Goal: Transaction & Acquisition: Purchase product/service

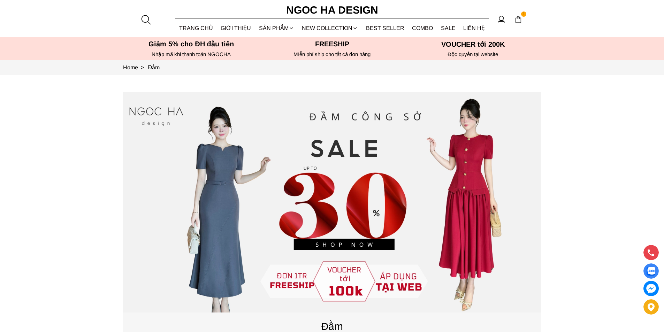
click at [145, 21] on div at bounding box center [145, 19] width 10 height 10
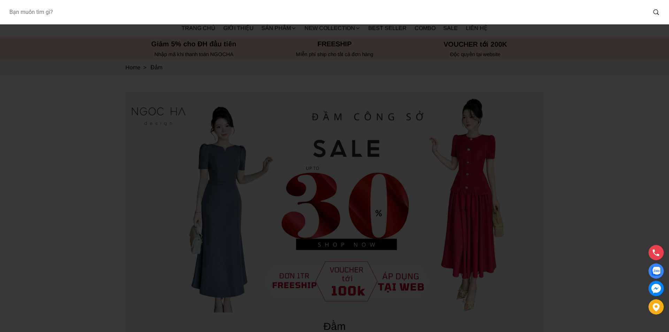
click at [84, 8] on input "Input search Bạn muốn tìm gì?" at bounding box center [324, 12] width 643 height 16
type input "BJ139"
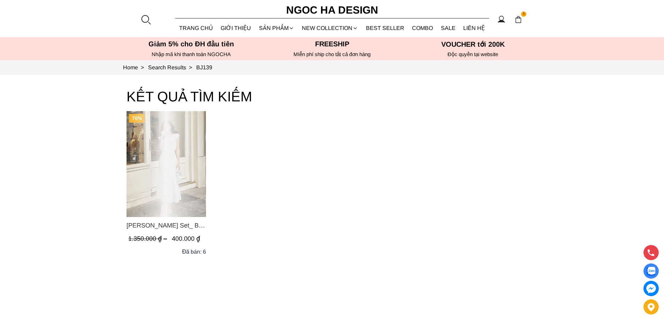
click at [177, 166] on div "Product image - Isabella Set_ Bộ Ren Áo Sơ Mi Vai Chờm Chân Váy Đuôi Cá Màu Trắ…" at bounding box center [165, 164] width 79 height 106
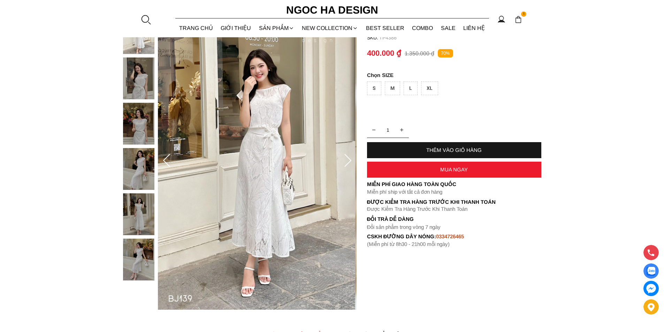
scroll to position [35, 0]
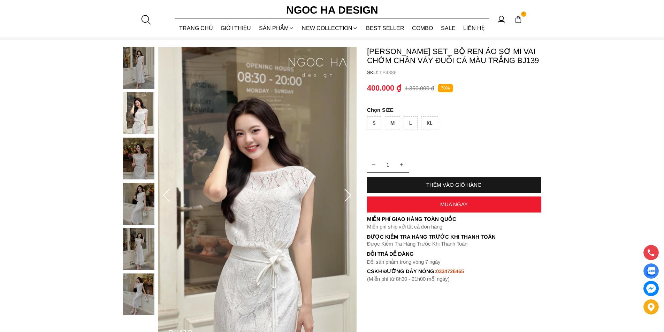
click at [430, 125] on div "XL" at bounding box center [429, 123] width 17 height 14
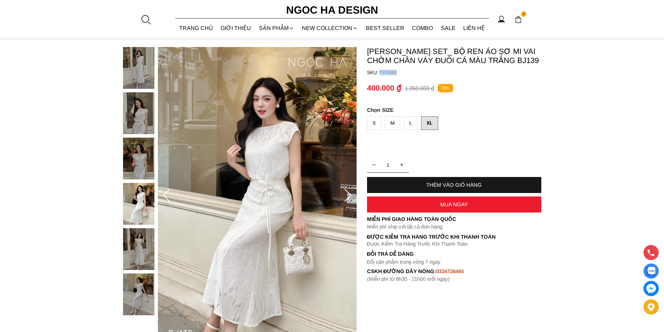
copy p "TP4386"
drag, startPoint x: 397, startPoint y: 72, endPoint x: 380, endPoint y: 73, distance: 16.8
click at [380, 73] on p "TP4386" at bounding box center [460, 73] width 162 height 6
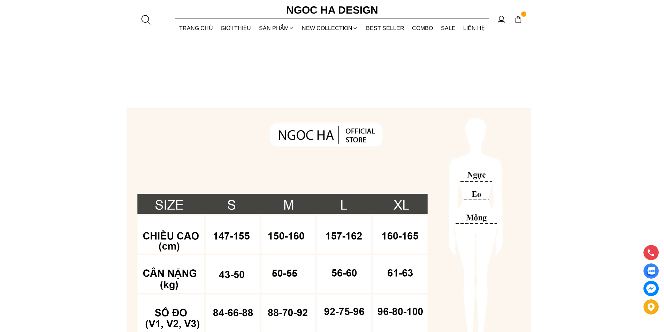
scroll to position [557, 0]
